Goal: Task Accomplishment & Management: Manage account settings

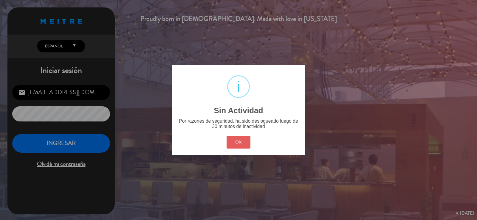
click at [238, 144] on button "OK" at bounding box center [239, 142] width 24 height 13
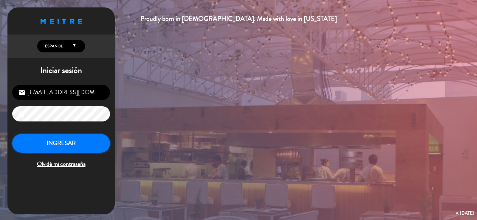
click at [96, 143] on button "INGRESAR" at bounding box center [61, 143] width 98 height 19
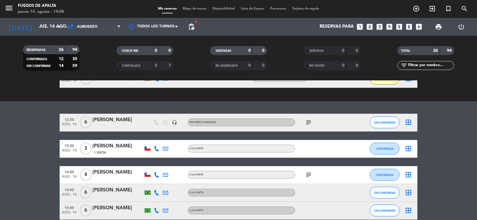
scroll to position [393, 0]
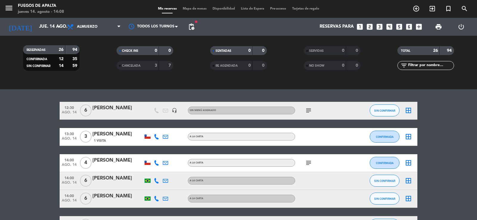
click at [408, 163] on icon "border_all" at bounding box center [408, 162] width 7 height 7
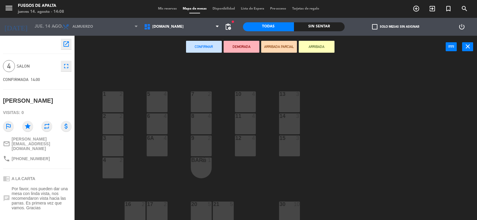
click at [48, 187] on span "Por favor, nos pueden dar una mesa con linda vista, nos recomendaron vista haci…" at bounding box center [42, 199] width 60 height 24
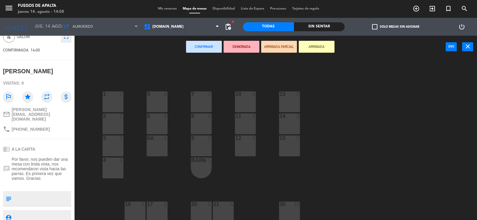
scroll to position [44, 0]
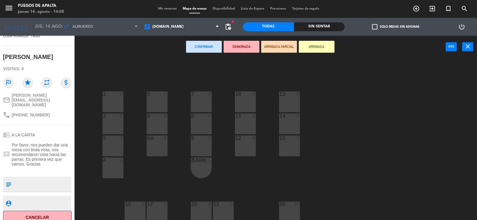
click at [48, 178] on textarea at bounding box center [42, 184] width 57 height 13
type textarea "M30"
click at [326, 47] on button "ARRIBADA" at bounding box center [317, 47] width 36 height 12
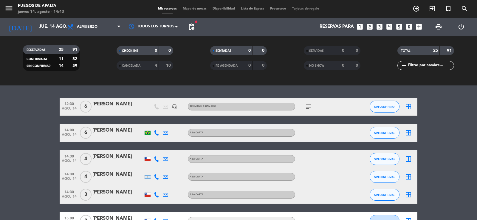
scroll to position [465, 0]
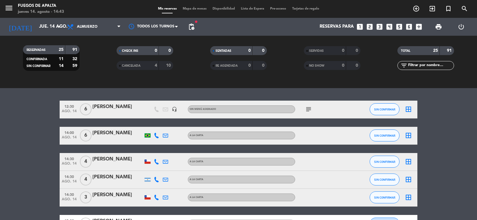
click at [119, 139] on div at bounding box center [117, 139] width 51 height 5
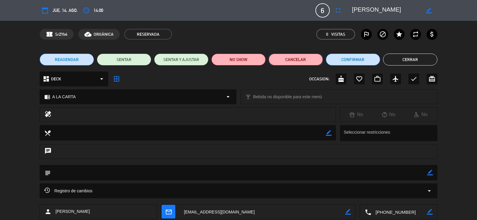
click at [287, 62] on button "Cancelar" at bounding box center [296, 60] width 54 height 12
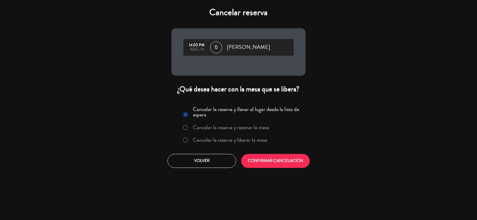
click at [187, 136] on label "Cancelar la reserva y liberar la mesa" at bounding box center [225, 140] width 91 height 11
click at [279, 159] on button "CONFIRMAR CANCELACIÓN" at bounding box center [275, 161] width 69 height 14
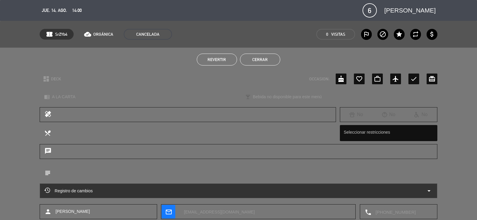
click at [268, 59] on button "Cerrar" at bounding box center [260, 60] width 40 height 12
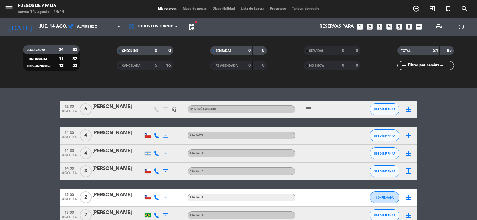
click at [474, 153] on bookings-row "12:30 [DATE] 6 [DEMOGRAPHIC_DATA][PERSON_NAME] headset_mic Sin menú asignado su…" at bounding box center [238, 172] width 477 height 142
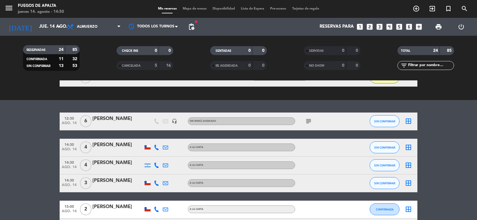
click at [463, 177] on bookings-row "12:30 [DATE] 6 [DEMOGRAPHIC_DATA][PERSON_NAME] headset_mic Sin menú asignado su…" at bounding box center [238, 184] width 477 height 142
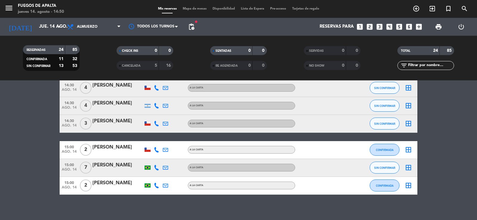
scroll to position [501, 0]
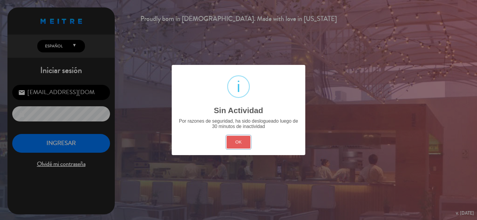
click at [249, 142] on button "OK" at bounding box center [239, 142] width 24 height 13
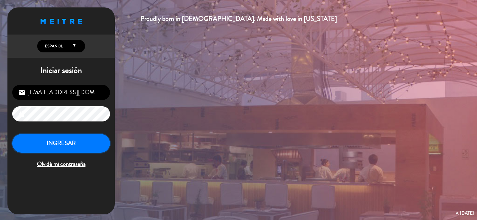
click at [97, 144] on button "INGRESAR" at bounding box center [61, 143] width 98 height 19
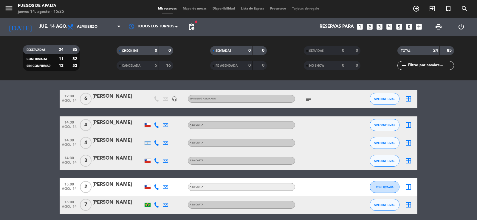
scroll to position [490, 0]
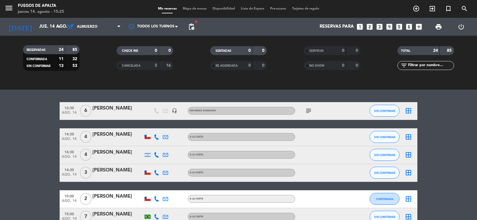
click at [410, 114] on icon "border_all" at bounding box center [408, 110] width 7 height 7
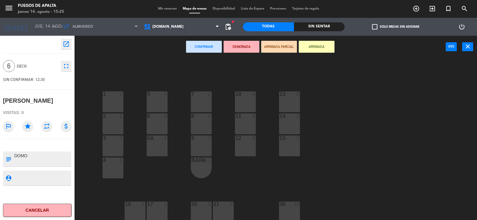
click at [50, 206] on button "Cancelar" at bounding box center [37, 210] width 69 height 13
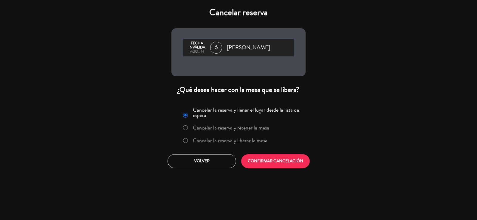
click at [187, 140] on div at bounding box center [185, 140] width 5 height 5
click at [286, 164] on button "CONFIRMAR CANCELACIÓN" at bounding box center [275, 161] width 69 height 14
click at [0, 0] on div at bounding box center [0, 0] width 0 height 0
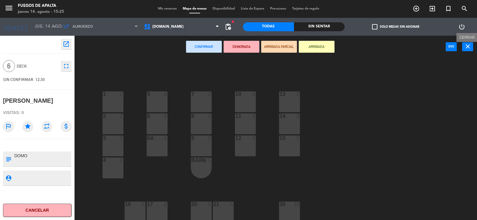
click at [463, 48] on button "close" at bounding box center [467, 46] width 11 height 9
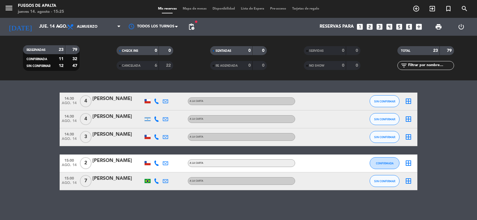
scroll to position [487, 0]
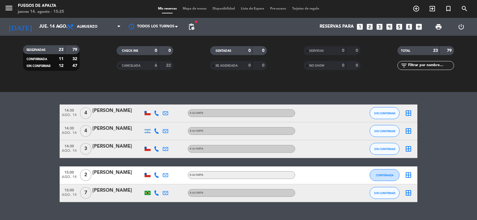
click at [409, 176] on icon "border_all" at bounding box center [408, 175] width 7 height 7
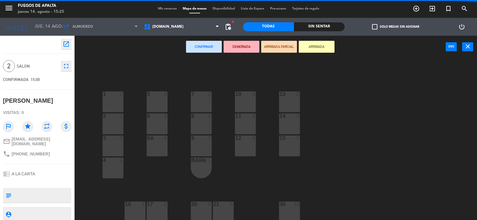
click at [39, 190] on textarea at bounding box center [42, 195] width 57 height 13
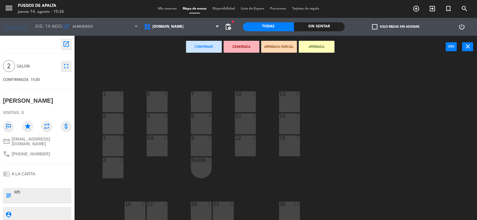
type textarea "M5"
drag, startPoint x: 326, startPoint y: 48, endPoint x: 330, endPoint y: 46, distance: 4.1
click at [326, 48] on button "ARRIBADA" at bounding box center [317, 47] width 36 height 12
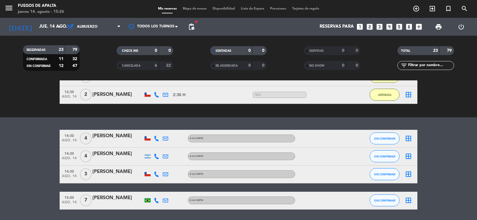
scroll to position [508, 0]
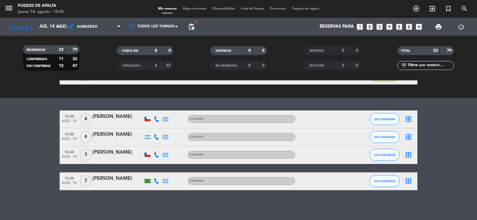
click at [410, 117] on icon "border_all" at bounding box center [408, 119] width 7 height 7
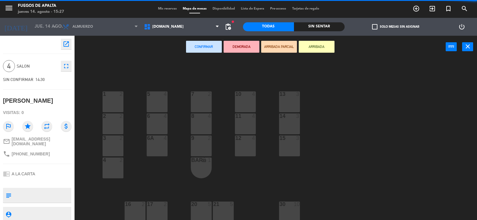
click at [46, 200] on div at bounding box center [42, 195] width 57 height 15
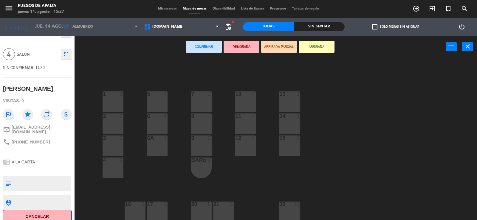
scroll to position [16, 0]
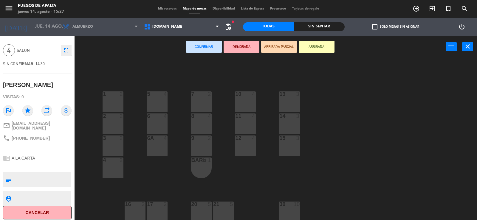
click at [44, 210] on button "Cancelar" at bounding box center [37, 212] width 69 height 13
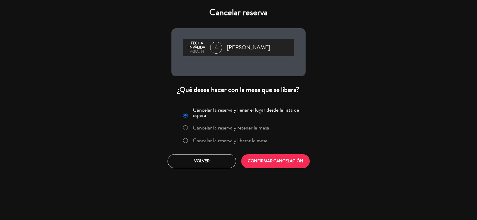
click at [255, 138] on label "Cancelar la reserva y liberar la mesa" at bounding box center [230, 140] width 75 height 5
click at [259, 161] on button "CONFIRMAR CANCELACIÓN" at bounding box center [275, 161] width 69 height 14
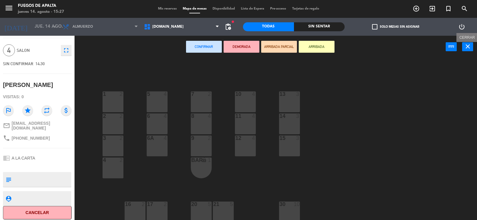
click at [470, 45] on icon "close" at bounding box center [467, 46] width 7 height 7
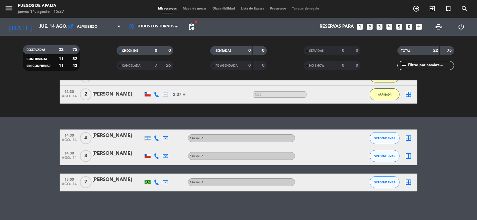
scroll to position [490, 0]
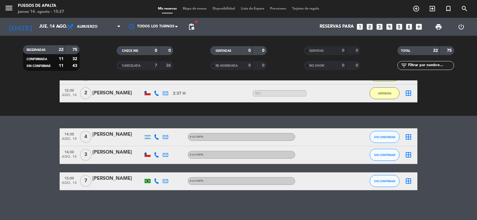
click at [410, 135] on icon "border_all" at bounding box center [408, 137] width 7 height 7
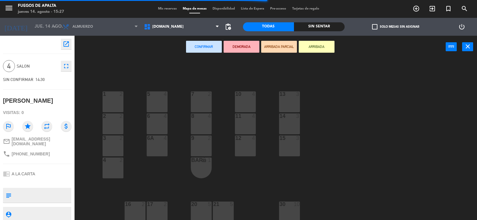
click at [53, 190] on textarea at bounding box center [42, 195] width 57 height 13
click at [58, 189] on textarea at bounding box center [42, 195] width 57 height 13
click at [58, 208] on div at bounding box center [42, 214] width 57 height 15
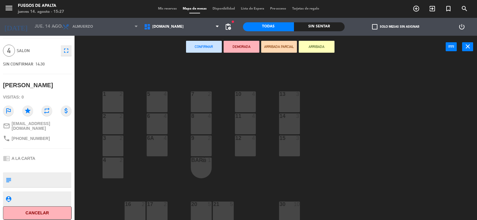
scroll to position [16, 0]
click at [53, 209] on button "Cancelar" at bounding box center [37, 212] width 69 height 13
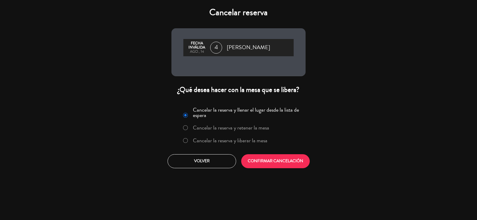
click at [235, 138] on label "Cancelar la reserva y liberar la mesa" at bounding box center [230, 140] width 75 height 5
click at [263, 156] on button "CONFIRMAR CANCELACIÓN" at bounding box center [275, 161] width 69 height 14
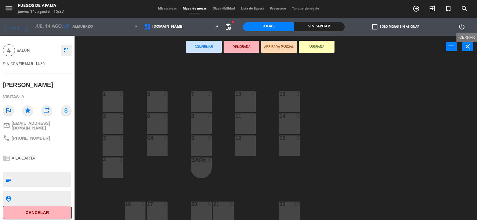
click at [469, 46] on icon "close" at bounding box center [467, 46] width 7 height 7
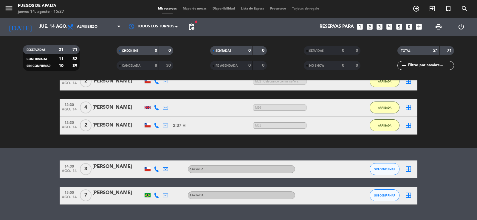
scroll to position [472, 0]
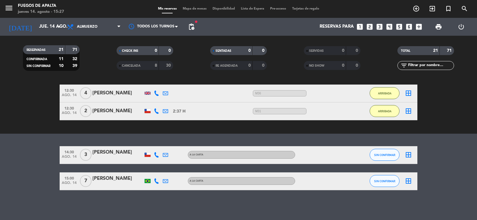
click at [407, 155] on icon "border_all" at bounding box center [408, 154] width 7 height 7
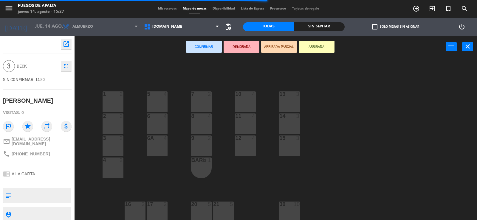
click at [52, 158] on div "open_in_new 3 DECK fullscreen SIN CONFIRMAR 14:30 [PERSON_NAME] Visitas: 0 outl…" at bounding box center [37, 128] width 75 height 184
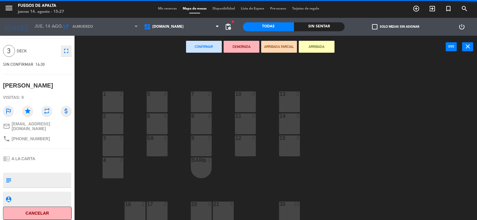
scroll to position [16, 0]
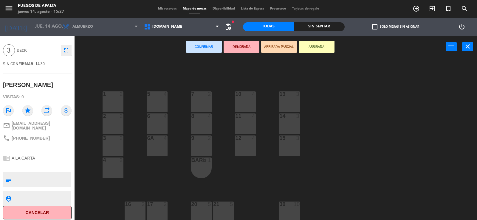
click at [40, 210] on button "Cancelar" at bounding box center [37, 212] width 69 height 13
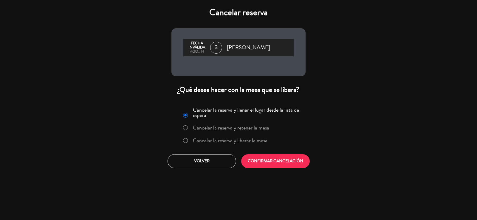
click at [240, 135] on div "Cancelar la reserva y llenar el lugar desde la lista de espera Cancelar la rese…" at bounding box center [238, 127] width 126 height 44
click at [242, 142] on label "Cancelar la reserva y liberar la mesa" at bounding box center [230, 140] width 75 height 5
click at [266, 160] on button "CONFIRMAR CANCELACIÓN" at bounding box center [275, 161] width 69 height 14
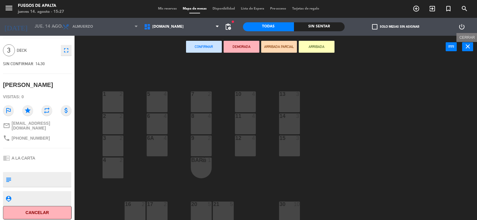
click at [467, 48] on icon "close" at bounding box center [467, 46] width 7 height 7
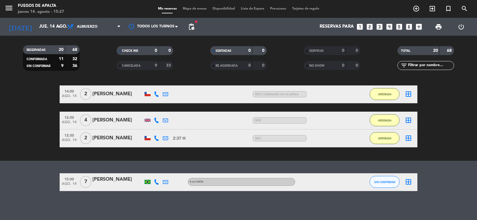
scroll to position [446, 0]
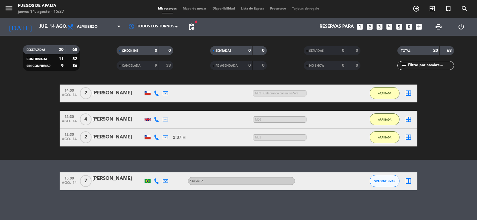
click at [406, 179] on icon "border_all" at bounding box center [408, 181] width 7 height 7
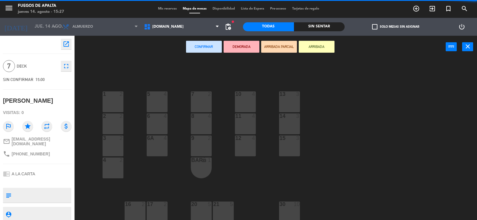
click at [60, 183] on div "open_in_new 7 DECK fullscreen SIN CONFIRMAR 15:00 [PERSON_NAME] Visitas: 0 outl…" at bounding box center [37, 128] width 75 height 184
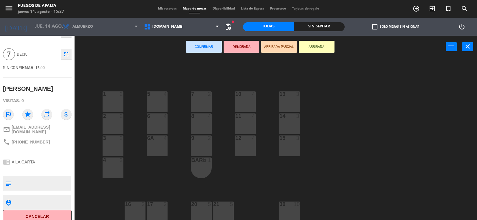
scroll to position [16, 0]
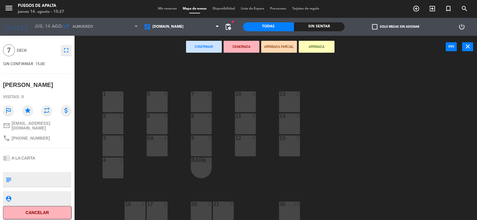
click at [45, 209] on button "Cancelar" at bounding box center [37, 212] width 69 height 13
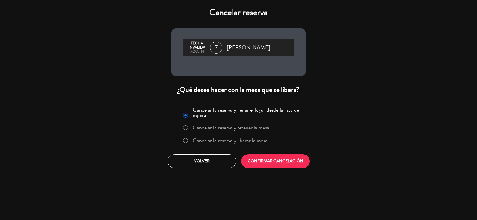
click at [233, 138] on label "Cancelar la reserva y liberar la mesa" at bounding box center [230, 140] width 75 height 5
click at [263, 163] on button "CONFIRMAR CANCELACIÓN" at bounding box center [275, 161] width 69 height 14
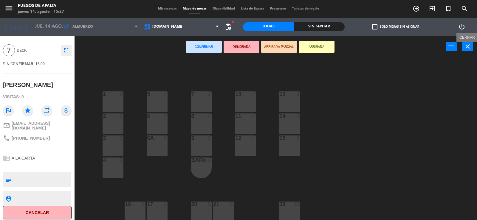
click at [469, 46] on icon "close" at bounding box center [467, 46] width 7 height 7
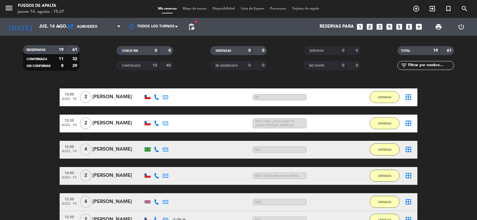
scroll to position [428, 0]
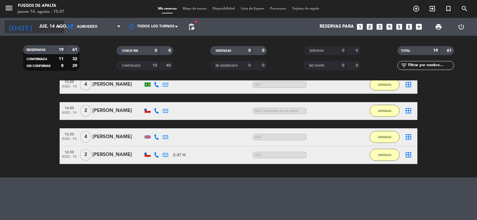
click at [43, 23] on input "jue. 14 ago." at bounding box center [65, 26] width 58 height 11
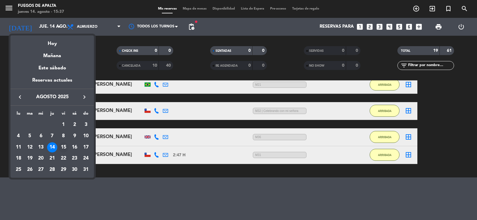
click at [63, 146] on div "15" at bounding box center [63, 147] width 10 height 10
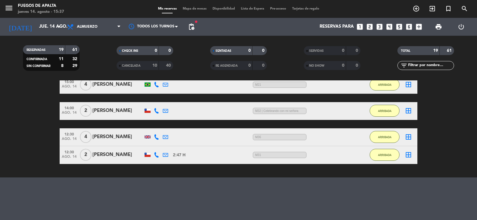
type input "vie. 15 ago."
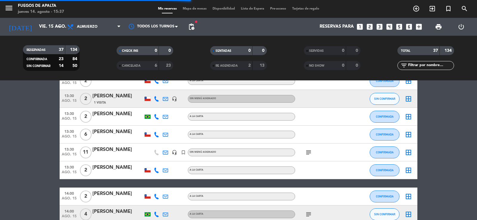
scroll to position [0, 0]
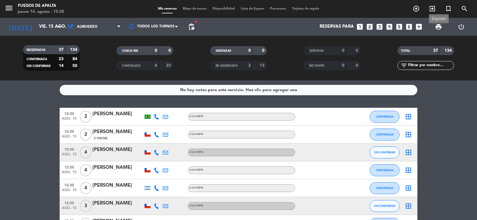
click at [441, 27] on span "print" at bounding box center [438, 26] width 7 height 7
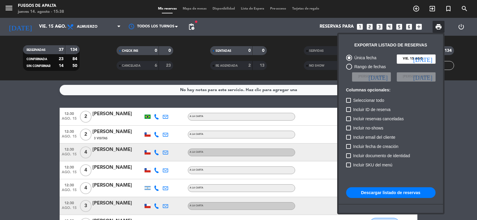
click at [405, 194] on button "Descargar listado de reservas" at bounding box center [390, 192] width 89 height 11
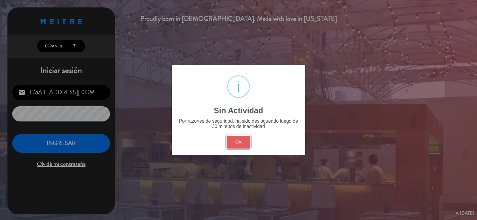
click at [239, 142] on button "OK" at bounding box center [239, 142] width 24 height 13
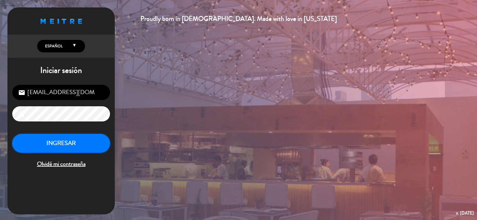
click at [88, 145] on button "INGRESAR" at bounding box center [61, 143] width 98 height 19
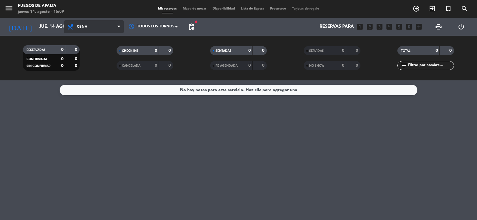
click at [80, 25] on span "Cena" at bounding box center [82, 27] width 10 height 4
click at [86, 49] on div "menu Fuegos de Apalta jueves 14. agosto - 16:09 Mis reservas Mapa de mesas Disp…" at bounding box center [238, 40] width 477 height 80
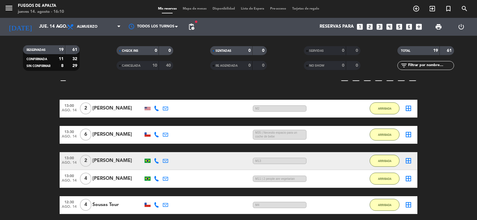
scroll to position [48, 0]
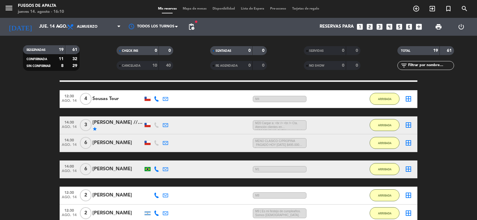
scroll to position [143, 0]
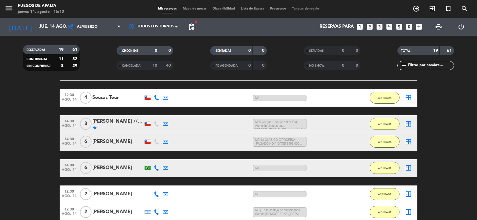
click at [302, 143] on span "MENÚ CLASICO C/PROPINA PAGADO HOY [DATE] $495.000 facturar." at bounding box center [280, 142] width 54 height 10
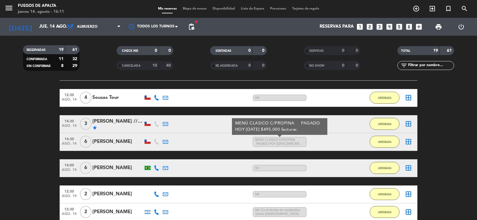
click at [211, 139] on div "14:30 [DATE] 6 [PERSON_NAME] 1:51 H / 5:46 H sms [PERSON_NAME] C/PROPINA PAGADO…" at bounding box center [239, 142] width 358 height 18
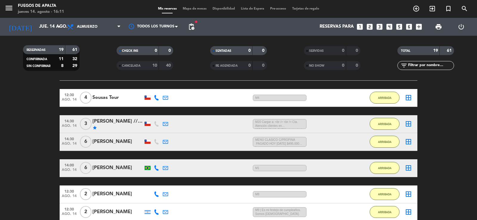
click at [211, 139] on div "14:30 [DATE] 6 [PERSON_NAME] 1:51 H / 5:46 H sms [PERSON_NAME] C/PROPINA PAGADO…" at bounding box center [239, 142] width 358 height 18
click at [113, 143] on div "[PERSON_NAME]" at bounding box center [117, 142] width 51 height 8
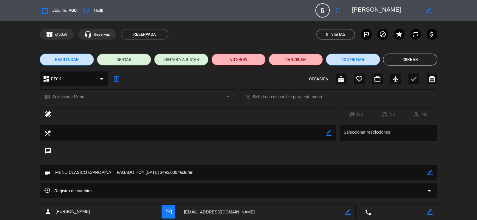
click at [427, 175] on icon "border_color" at bounding box center [430, 173] width 6 height 6
click at [55, 170] on textarea at bounding box center [239, 172] width 376 height 15
type textarea "M12 MENÚ CLASICO C/PROPINA PAGADO HOY [DATE] $495.000 facturar."
click at [432, 174] on icon at bounding box center [430, 173] width 6 height 6
click at [422, 62] on button "Cerrar" at bounding box center [410, 60] width 54 height 12
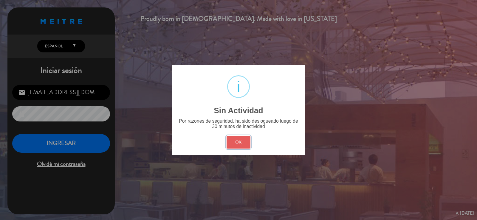
click at [246, 137] on button "OK" at bounding box center [239, 142] width 24 height 13
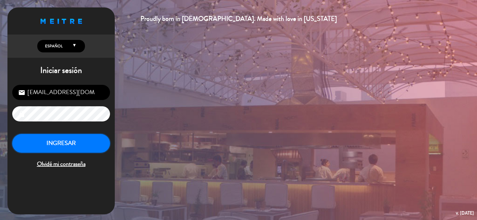
click at [44, 149] on button "INGRESAR" at bounding box center [61, 143] width 98 height 19
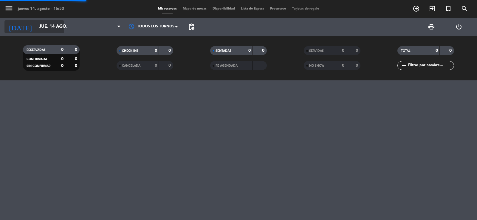
click at [36, 28] on input "jue. 14 ago." at bounding box center [65, 26] width 58 height 11
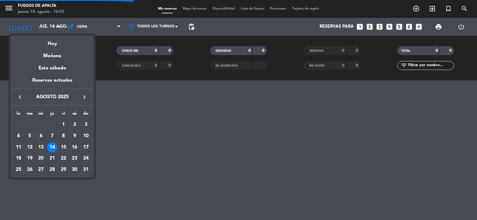
click at [18, 158] on div "18" at bounding box center [18, 159] width 10 height 10
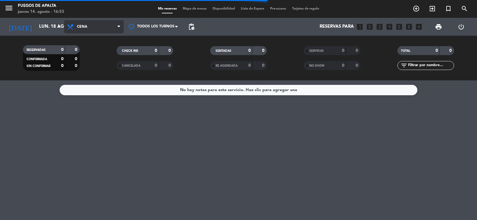
click at [85, 30] on span "Cena" at bounding box center [94, 26] width 60 height 13
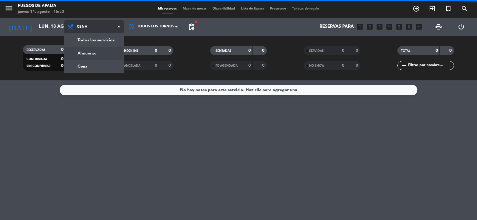
click at [92, 53] on div "menu Fuegos de Apalta jueves 14. agosto - 16:53 Mis reservas Mapa de mesas Disp…" at bounding box center [238, 40] width 477 height 80
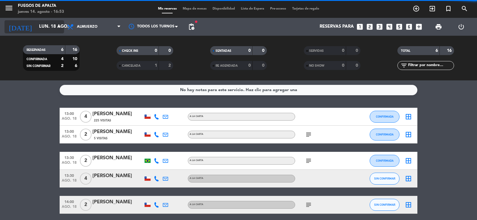
click at [48, 24] on input "lun. 18 ago." at bounding box center [65, 26] width 58 height 11
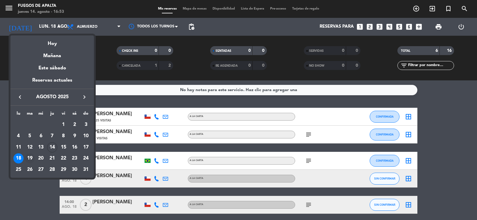
click at [30, 159] on div "19" at bounding box center [30, 159] width 10 height 10
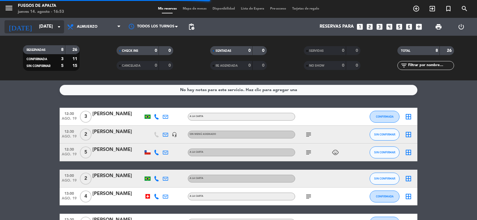
click at [46, 25] on input "[DATE]" at bounding box center [65, 26] width 58 height 11
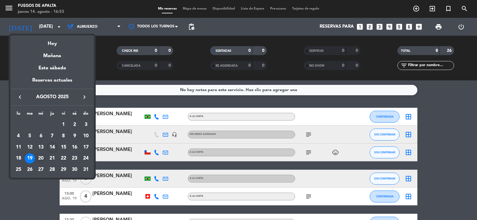
click at [43, 158] on div "20" at bounding box center [41, 159] width 10 height 10
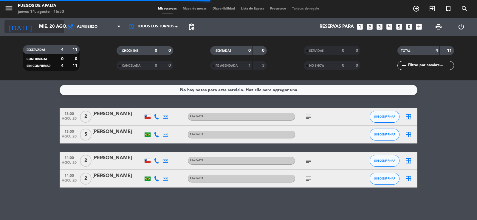
click at [39, 27] on input "mié. 20 ago." at bounding box center [65, 26] width 58 height 11
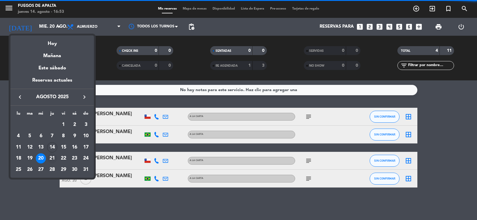
click at [55, 158] on div "21" at bounding box center [52, 159] width 10 height 10
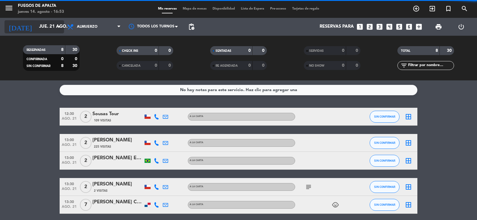
click at [36, 26] on input "jue. 21 ago." at bounding box center [65, 26] width 58 height 11
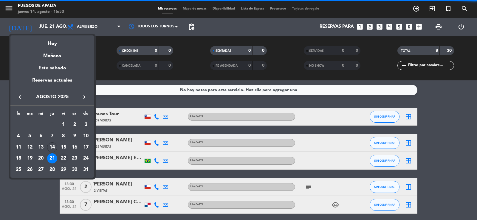
click at [63, 159] on div "22" at bounding box center [63, 159] width 10 height 10
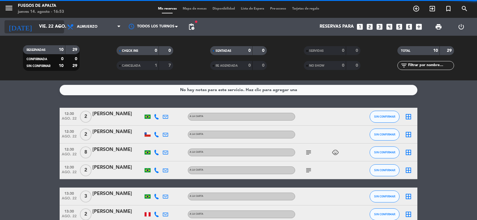
click at [46, 27] on input "vie. 22 ago." at bounding box center [65, 26] width 58 height 11
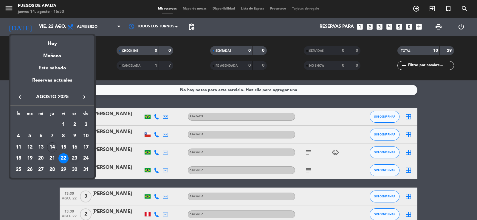
click at [75, 157] on div "23" at bounding box center [74, 159] width 10 height 10
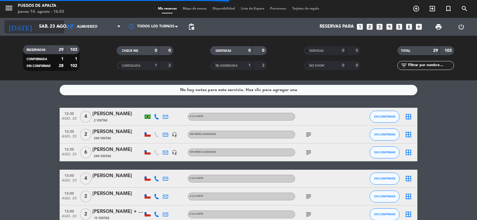
click at [44, 24] on input "sáb. 23 ago." at bounding box center [65, 26] width 58 height 11
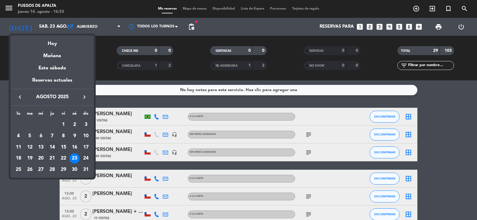
click at [84, 160] on div "24" at bounding box center [86, 159] width 10 height 10
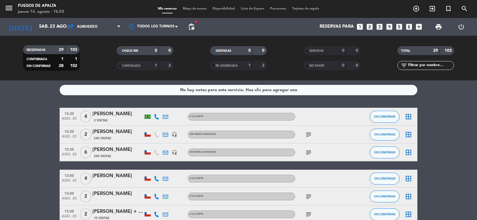
type input "dom. 24 ago."
